Goal: Check status: Check status

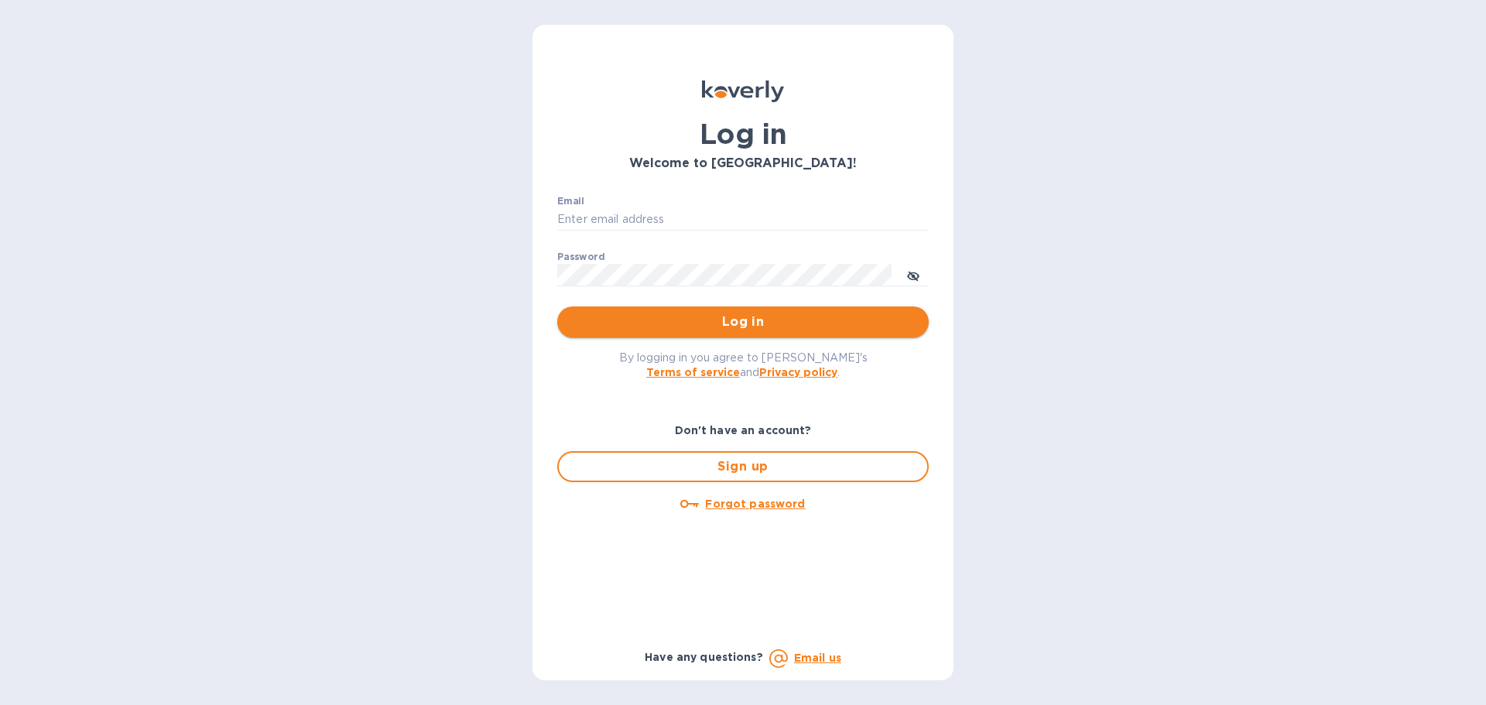
type input "[EMAIL_ADDRESS][DOMAIN_NAME]"
click at [658, 324] on span "Log in" at bounding box center [742, 322] width 347 height 19
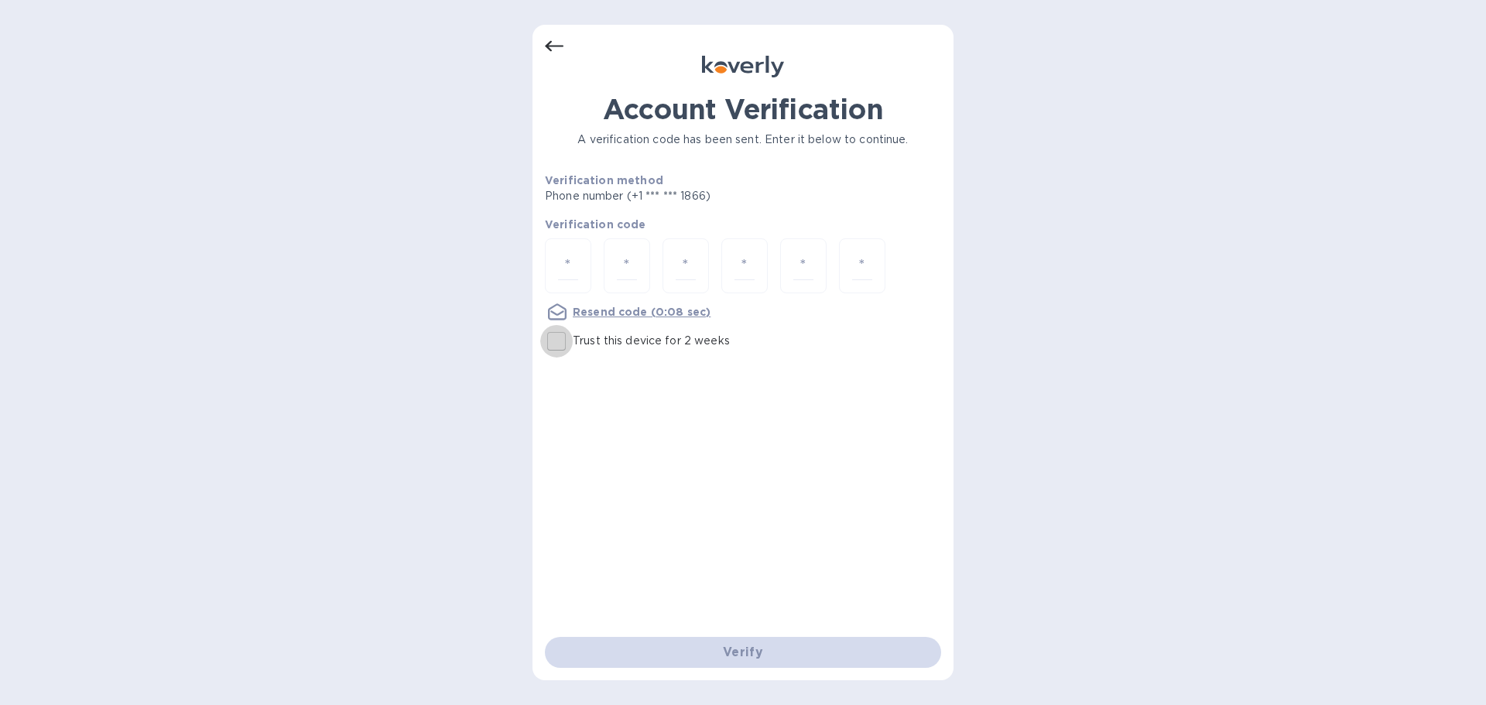
click at [561, 337] on input "Trust this device for 2 weeks" at bounding box center [556, 341] width 32 height 32
checkbox input "true"
click at [567, 258] on input "number" at bounding box center [568, 265] width 20 height 29
type input "6"
type input "0"
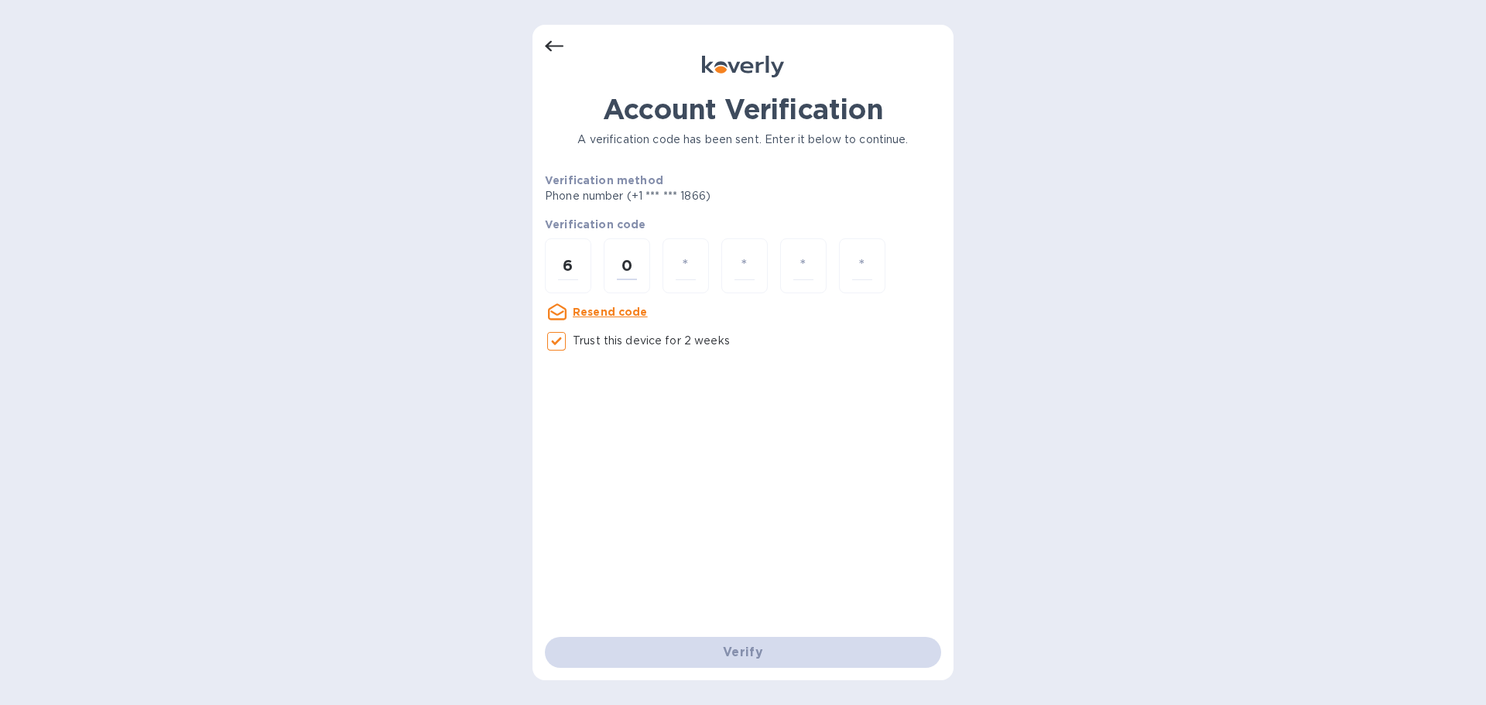
type input "1"
type input "9"
type input "7"
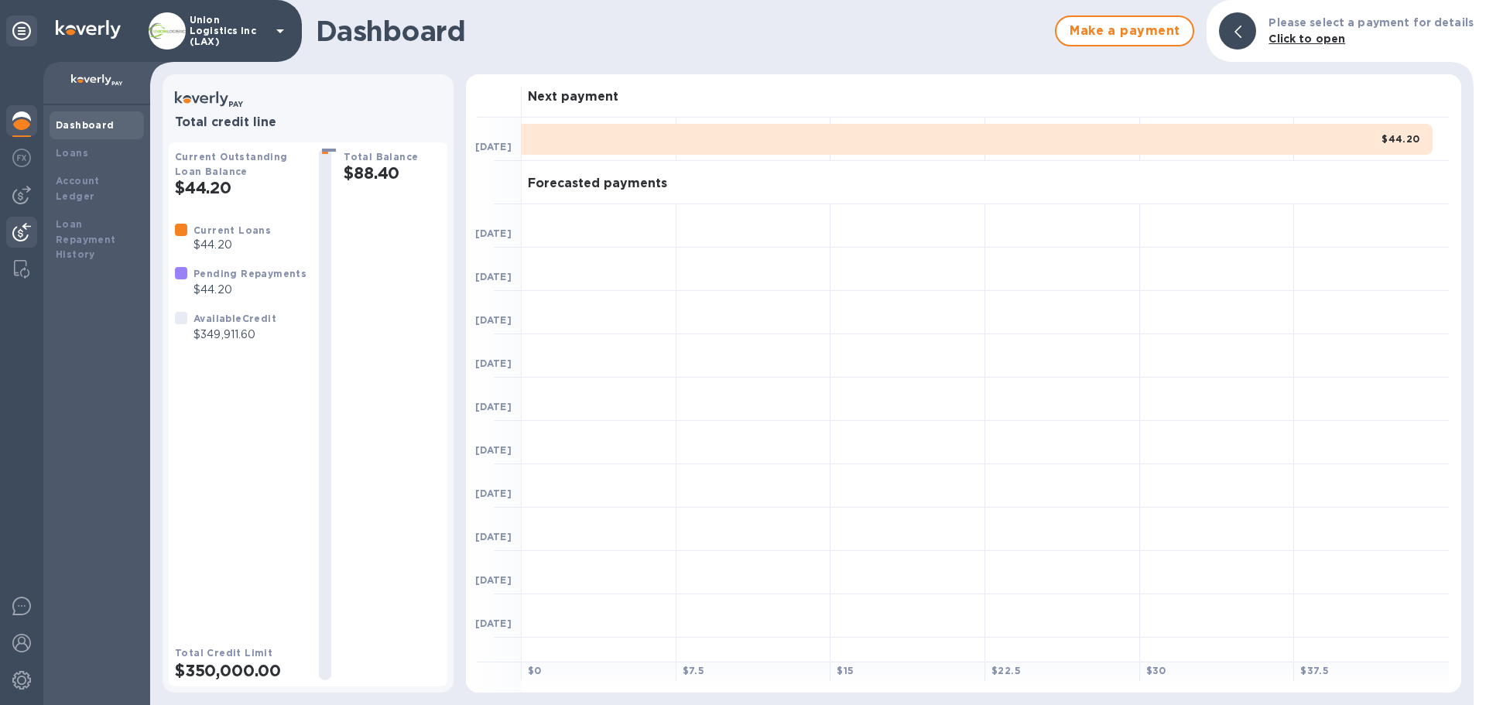
click at [18, 234] on img at bounding box center [21, 232] width 19 height 19
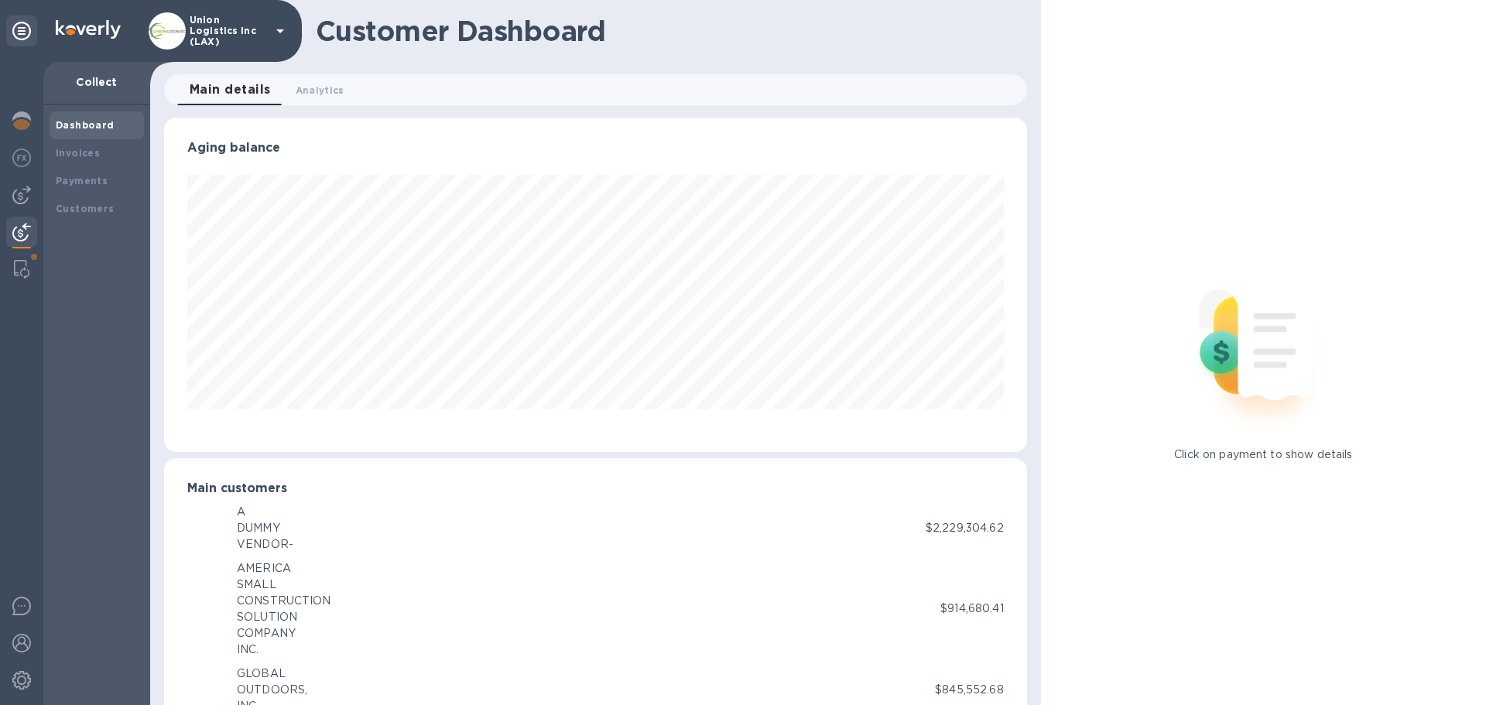
scroll to position [773402, 772879]
click at [95, 176] on b "Payments" at bounding box center [82, 181] width 52 height 12
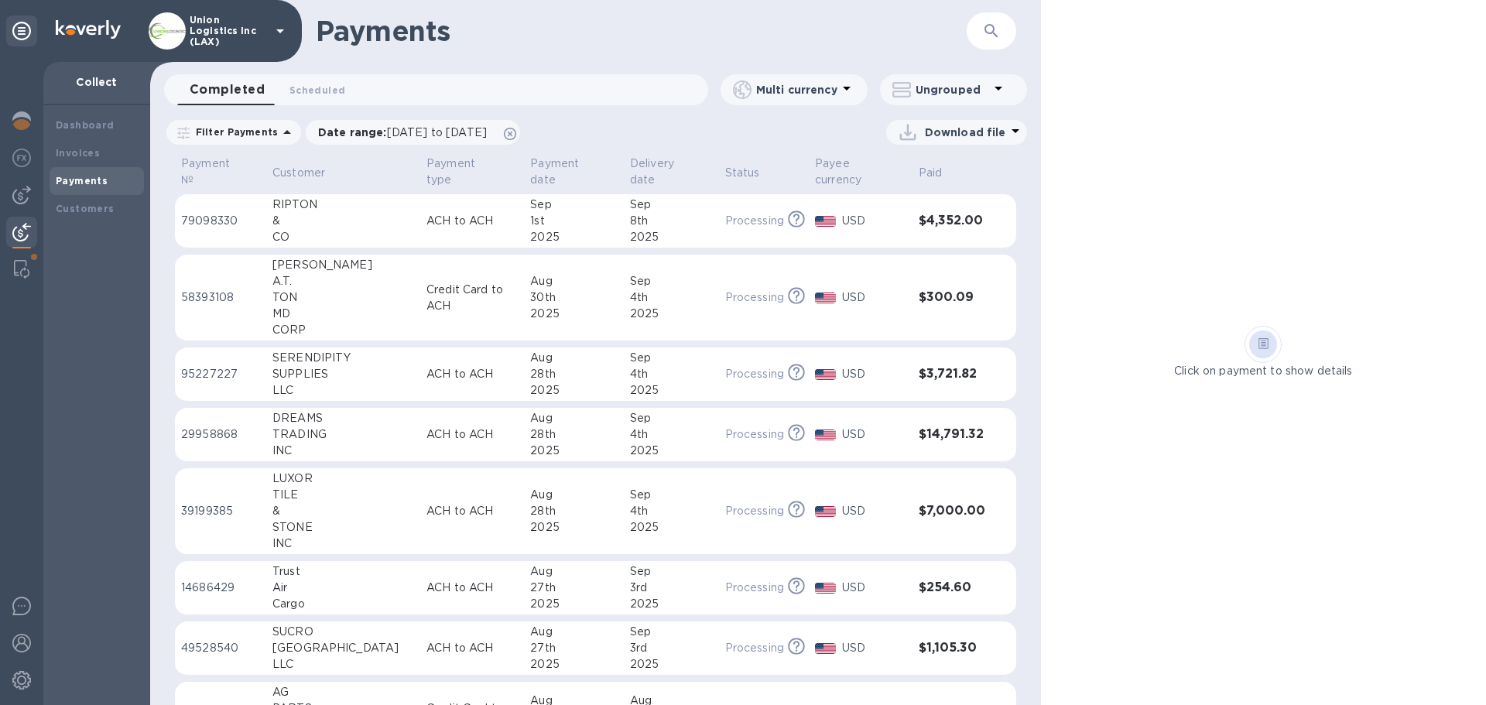
click at [559, 320] on div "2025" at bounding box center [573, 314] width 87 height 16
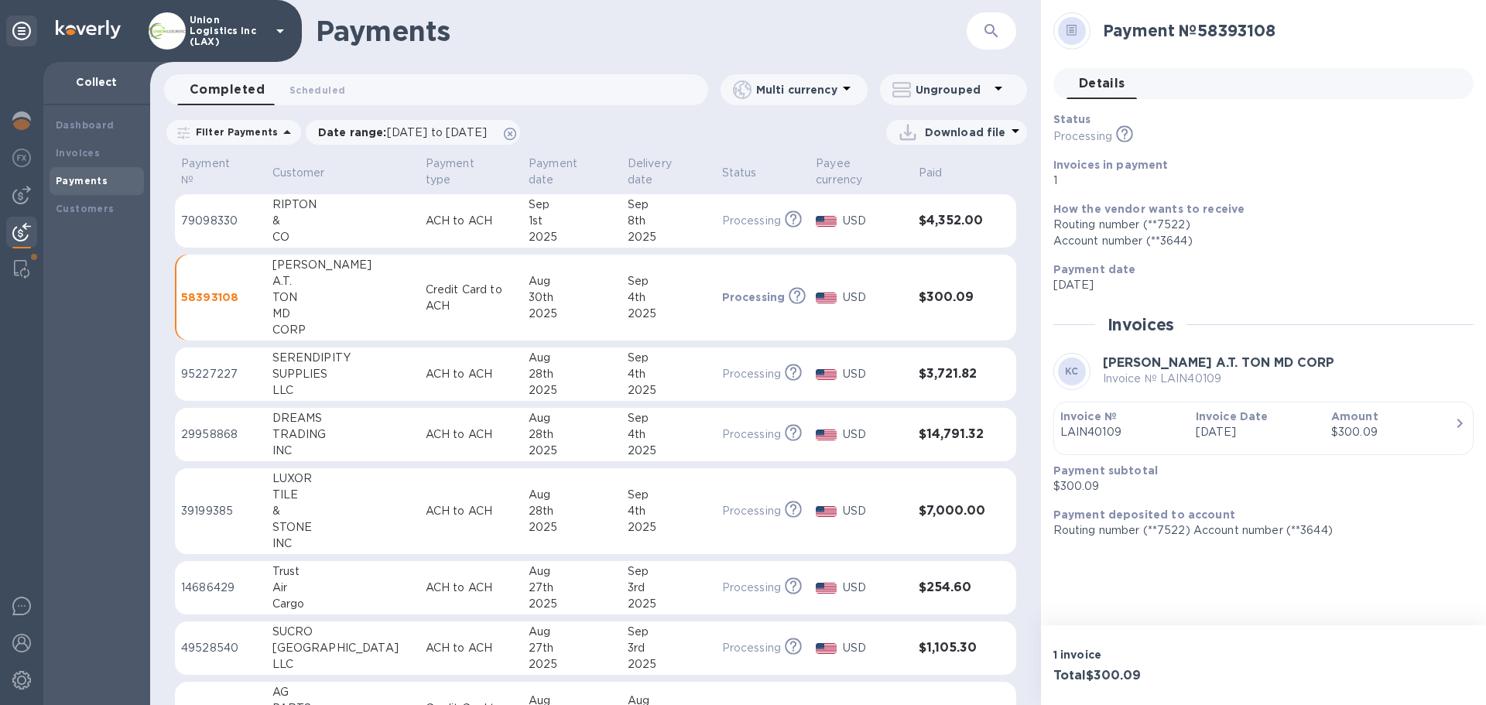
click at [449, 221] on p "ACH to ACH" at bounding box center [471, 221] width 91 height 16
